Goal: Task Accomplishment & Management: Use online tool/utility

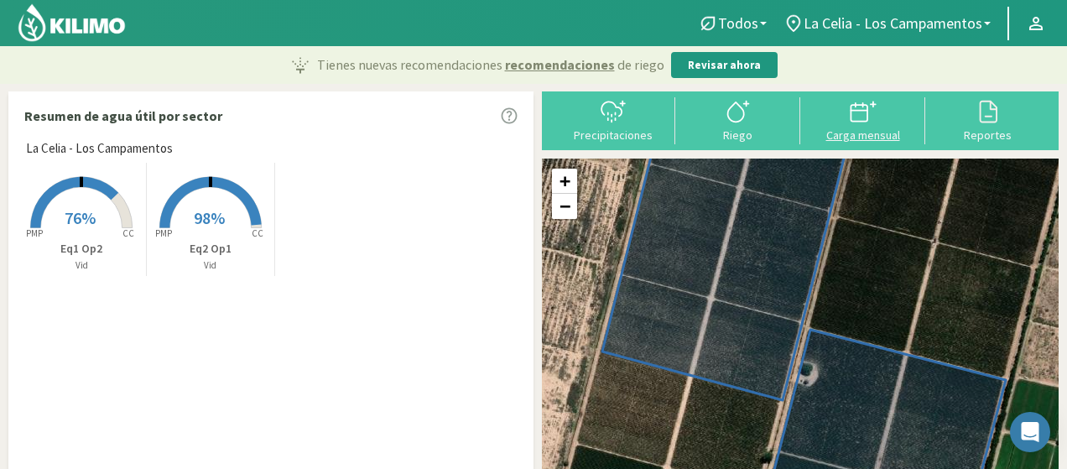
click at [839, 127] on button "Carga mensual" at bounding box center [862, 119] width 125 height 44
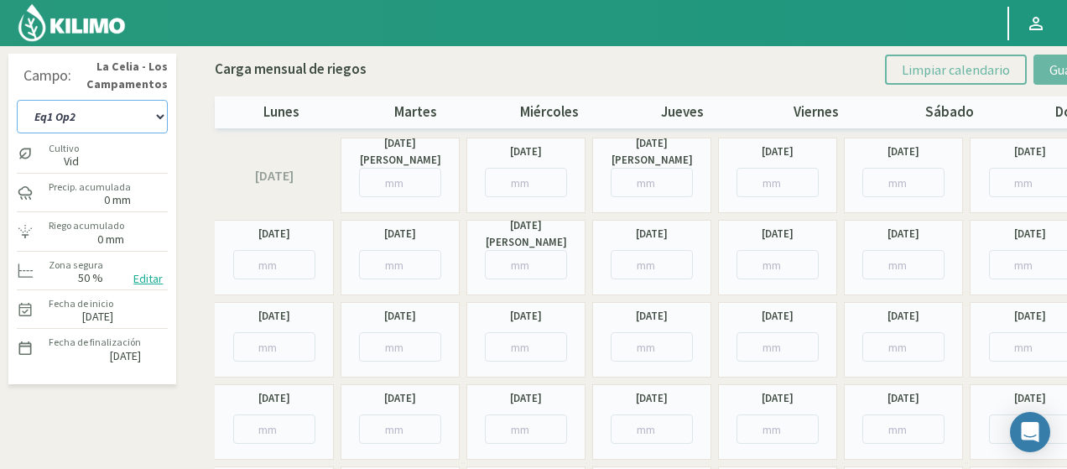
click at [156, 118] on select "Eq1 Op2 Eq2 Op1" at bounding box center [92, 117] width 151 height 34
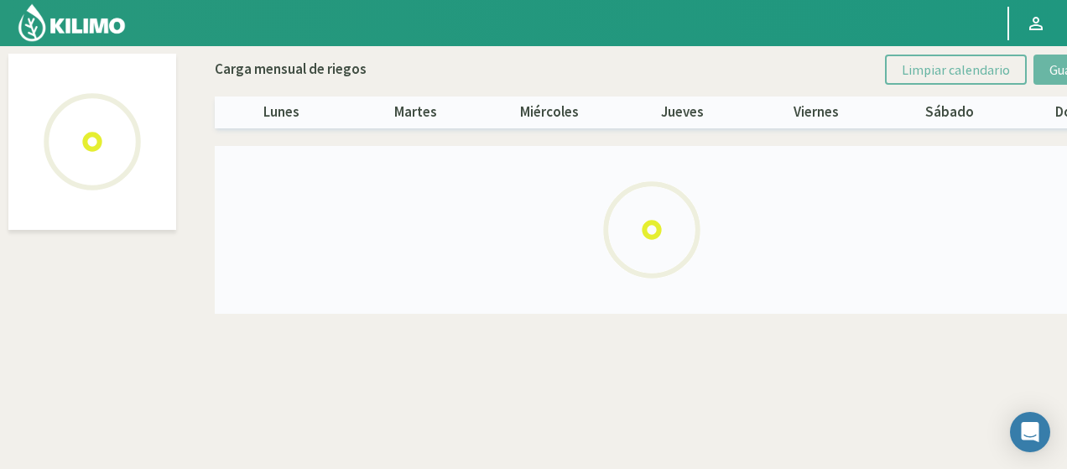
select select "1: Object"
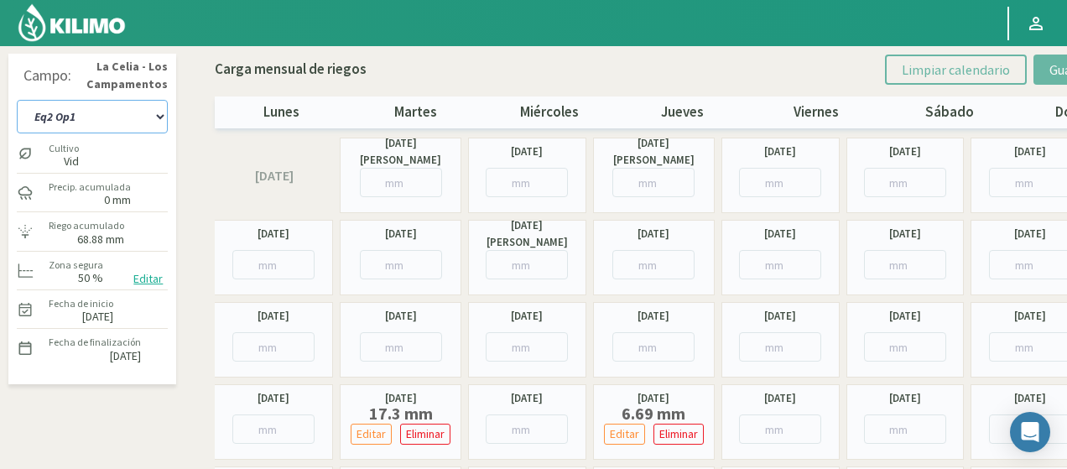
click at [131, 126] on select "Eq1 Op2 Eq2 Op1" at bounding box center [92, 117] width 151 height 34
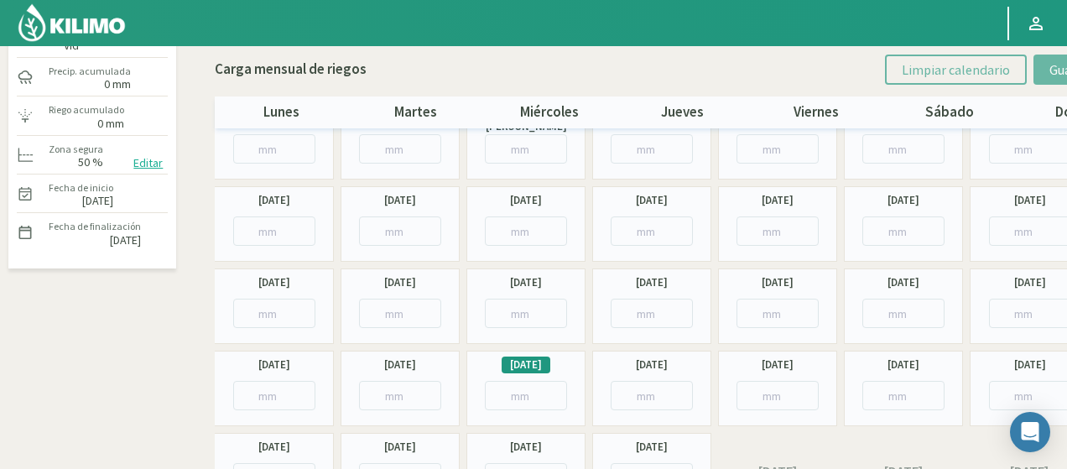
scroll to position [168, 0]
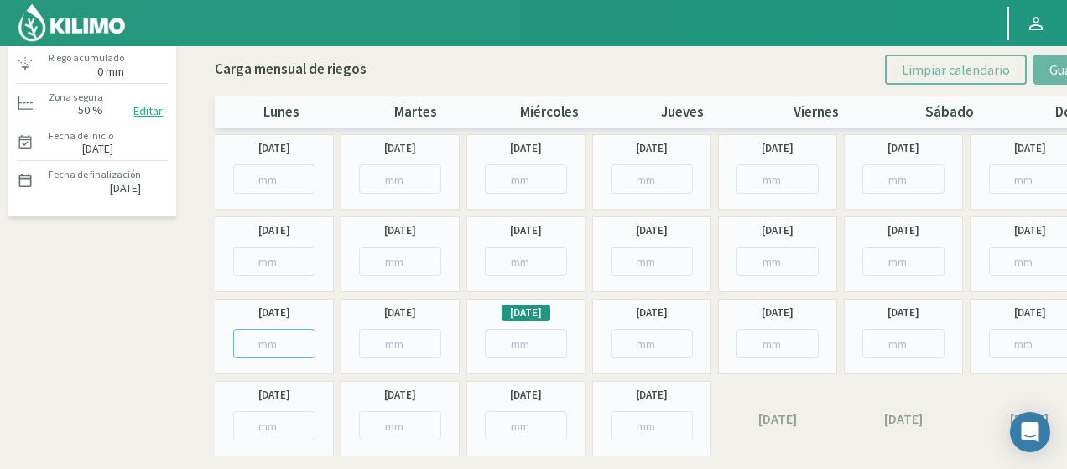
click at [282, 336] on input "number" at bounding box center [274, 343] width 82 height 29
paste input "7.93"
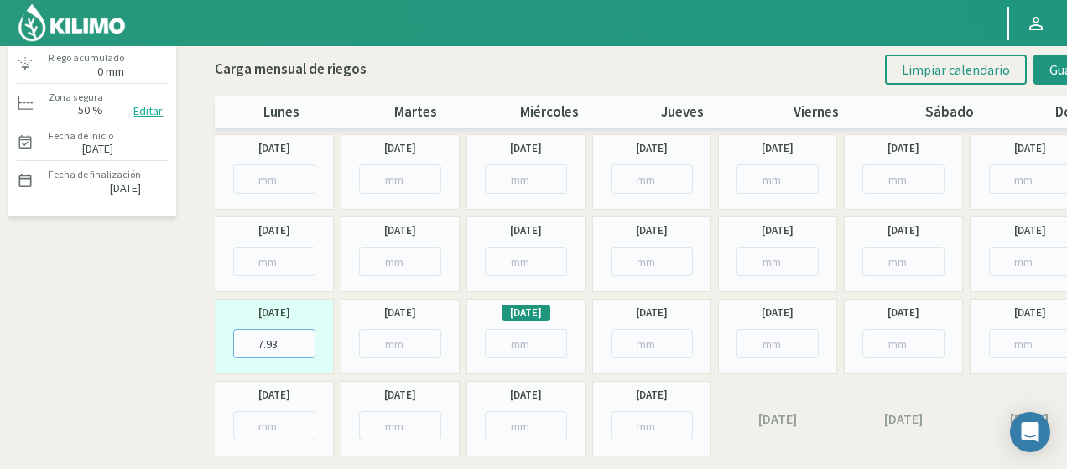
type input "7.93"
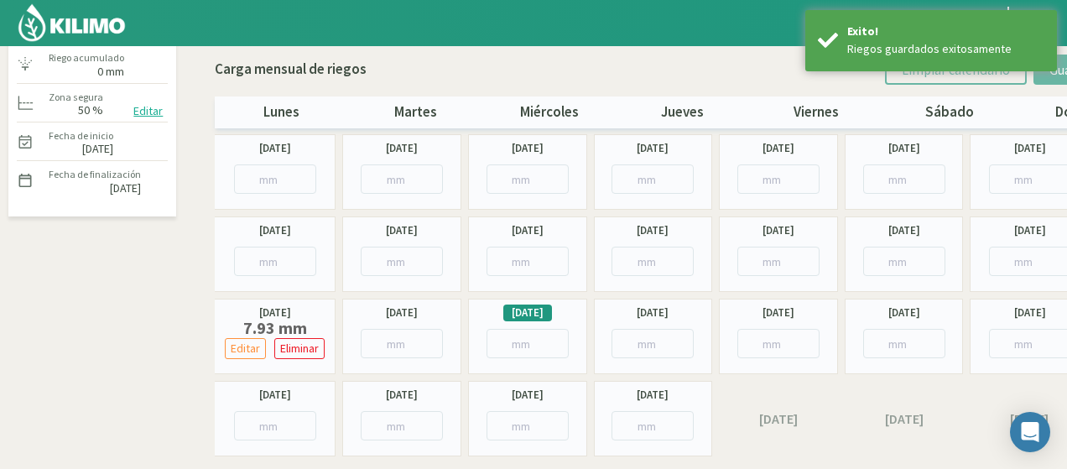
click at [88, 21] on img at bounding box center [72, 23] width 110 height 40
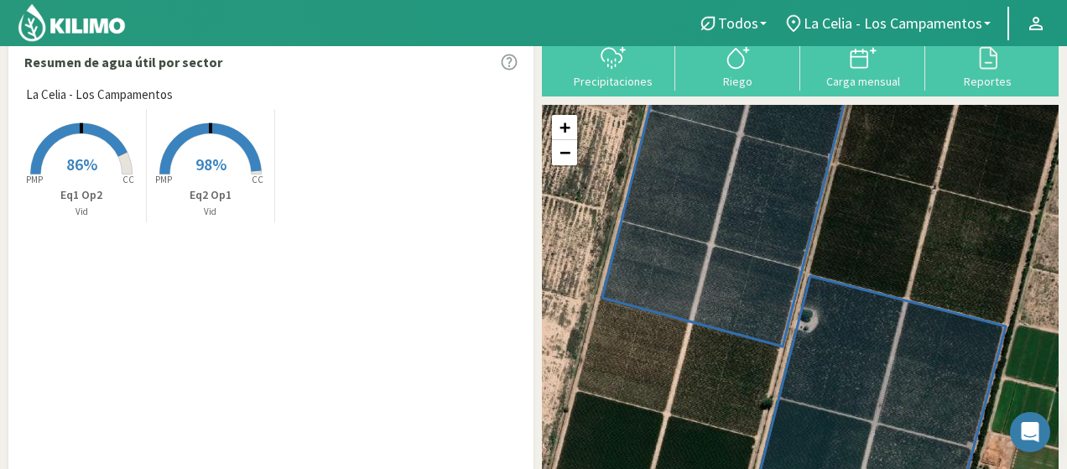
scroll to position [38, 0]
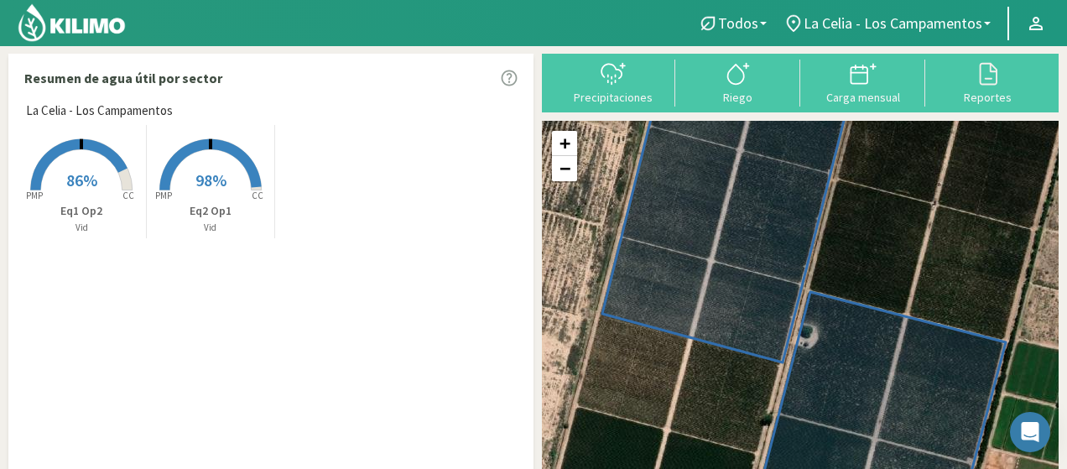
click at [72, 27] on img at bounding box center [72, 23] width 110 height 40
click at [78, 33] on img at bounding box center [72, 23] width 110 height 40
click at [86, 19] on img at bounding box center [72, 23] width 110 height 40
